Goal: Task Accomplishment & Management: Manage account settings

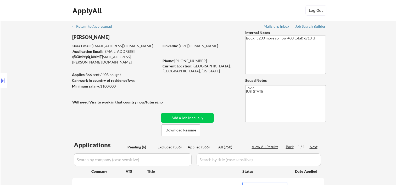
select select ""pending""
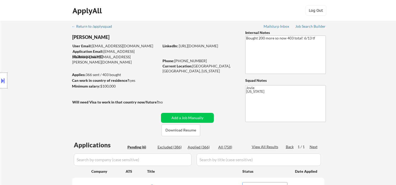
select select ""pending""
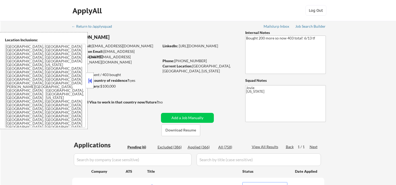
select select ""pending""
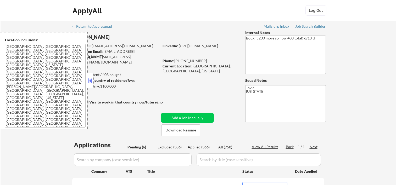
select select ""pending""
click at [88, 84] on button at bounding box center [90, 81] width 6 height 8
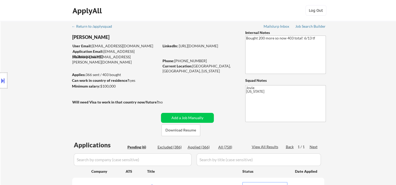
click at [245, 14] on div "ApplyAll Log In Sign Up Log Out" at bounding box center [198, 11] width 262 height 13
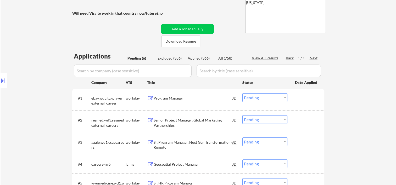
scroll to position [87, 0]
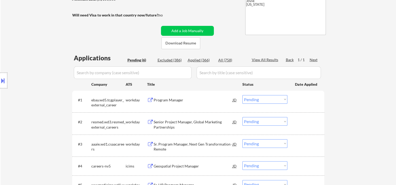
click at [231, 6] on div "← Return to /applysquad Mailslurp Inbox Job Search Builder Toyin Daniel User Em…" at bounding box center [198, 85] width 261 height 302
click at [374, 56] on div "← Return to /applysquad Mailslurp Inbox Job Search Builder Toyin Daniel User Em…" at bounding box center [199, 87] width 396 height 306
click at [304, 100] on div at bounding box center [306, 99] width 23 height 9
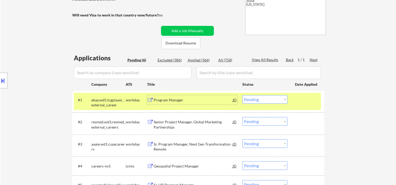
click at [203, 102] on div "Program Manager" at bounding box center [193, 100] width 79 height 5
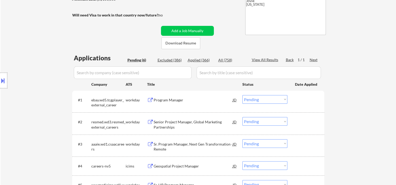
click at [5, 78] on button at bounding box center [3, 80] width 6 height 9
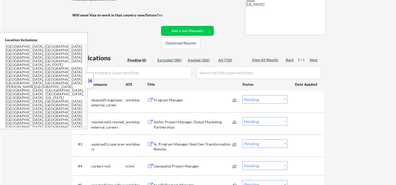
click at [92, 77] on button at bounding box center [90, 81] width 6 height 8
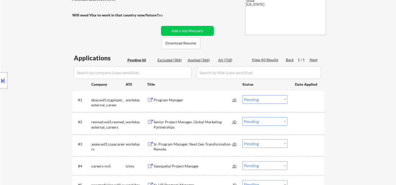
click at [301, 105] on div "#1 ebay.wd5.tcgplayer_external_career workday Program Manager JD Choose an opti…" at bounding box center [197, 101] width 247 height 17
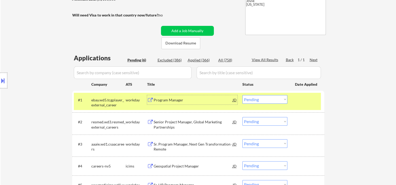
click at [200, 99] on div "Program Manager" at bounding box center [193, 100] width 79 height 5
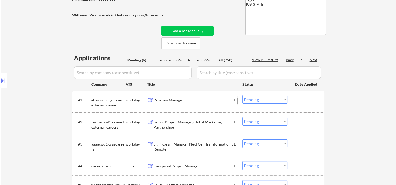
click at [2, 75] on div at bounding box center [3, 81] width 7 height 16
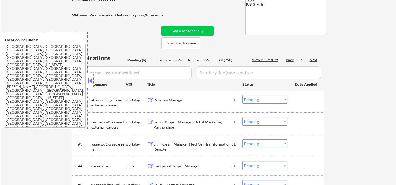
click at [90, 81] on button at bounding box center [90, 81] width 6 height 8
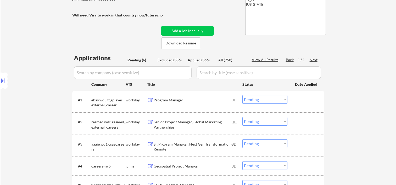
drag, startPoint x: 310, startPoint y: 106, endPoint x: 304, endPoint y: 109, distance: 7.0
click at [310, 106] on div "#1 ebay.wd5.tcgplayer_external_career workday Program Manager JD Choose an opti…" at bounding box center [197, 101] width 247 height 17
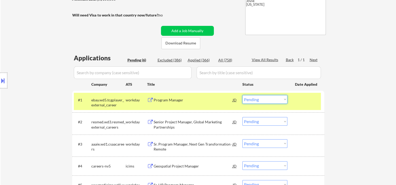
click at [286, 103] on select "Choose an option... Pending Applied Excluded (Questions) Excluded (Expired) Exc…" at bounding box center [264, 99] width 45 height 9
click at [242, 95] on select "Choose an option... Pending Applied Excluded (Questions) Excluded (Expired) Exc…" at bounding box center [264, 99] width 45 height 9
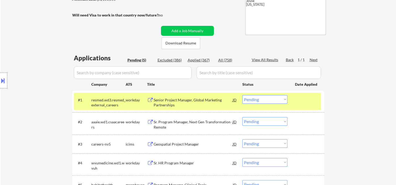
click at [307, 105] on div "#1 resmed.wd3.resmed_external_careers workday Senior Project Manager, Global Ma…" at bounding box center [197, 101] width 247 height 17
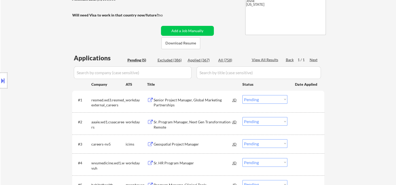
drag, startPoint x: 317, startPoint y: 99, endPoint x: 163, endPoint y: 96, distance: 154.0
click at [317, 100] on div at bounding box center [306, 99] width 23 height 9
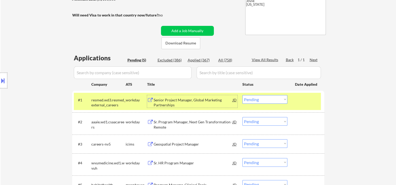
click at [183, 98] on div "Senior Project Manager, Global Marketing Partnerships" at bounding box center [193, 103] width 79 height 10
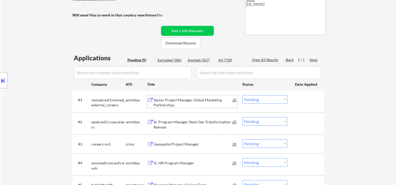
drag, startPoint x: 308, startPoint y: 102, endPoint x: 304, endPoint y: 103, distance: 4.0
click at [306, 103] on div at bounding box center [306, 99] width 23 height 9
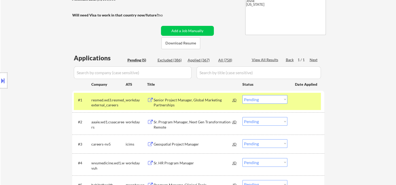
click at [285, 102] on select "Choose an option... Pending Applied Excluded (Questions) Excluded (Expired) Exc…" at bounding box center [264, 99] width 45 height 9
click at [242, 95] on select "Choose an option... Pending Applied Excluded (Questions) Excluded (Expired) Exc…" at bounding box center [264, 99] width 45 height 9
select select ""pending""
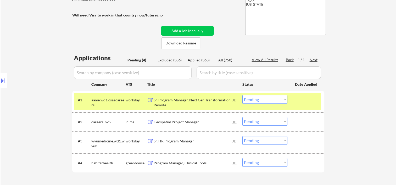
click at [295, 100] on div at bounding box center [306, 99] width 23 height 9
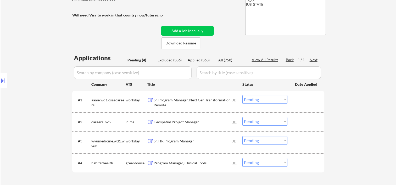
click at [299, 98] on div at bounding box center [306, 99] width 23 height 9
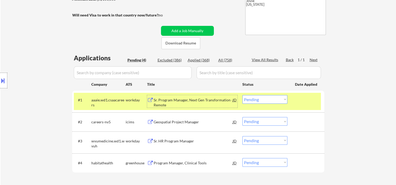
click at [225, 97] on div "Sr. Program Manager, Next Gen Transformation - Remote" at bounding box center [193, 101] width 79 height 13
